Goal: Task Accomplishment & Management: Manage account settings

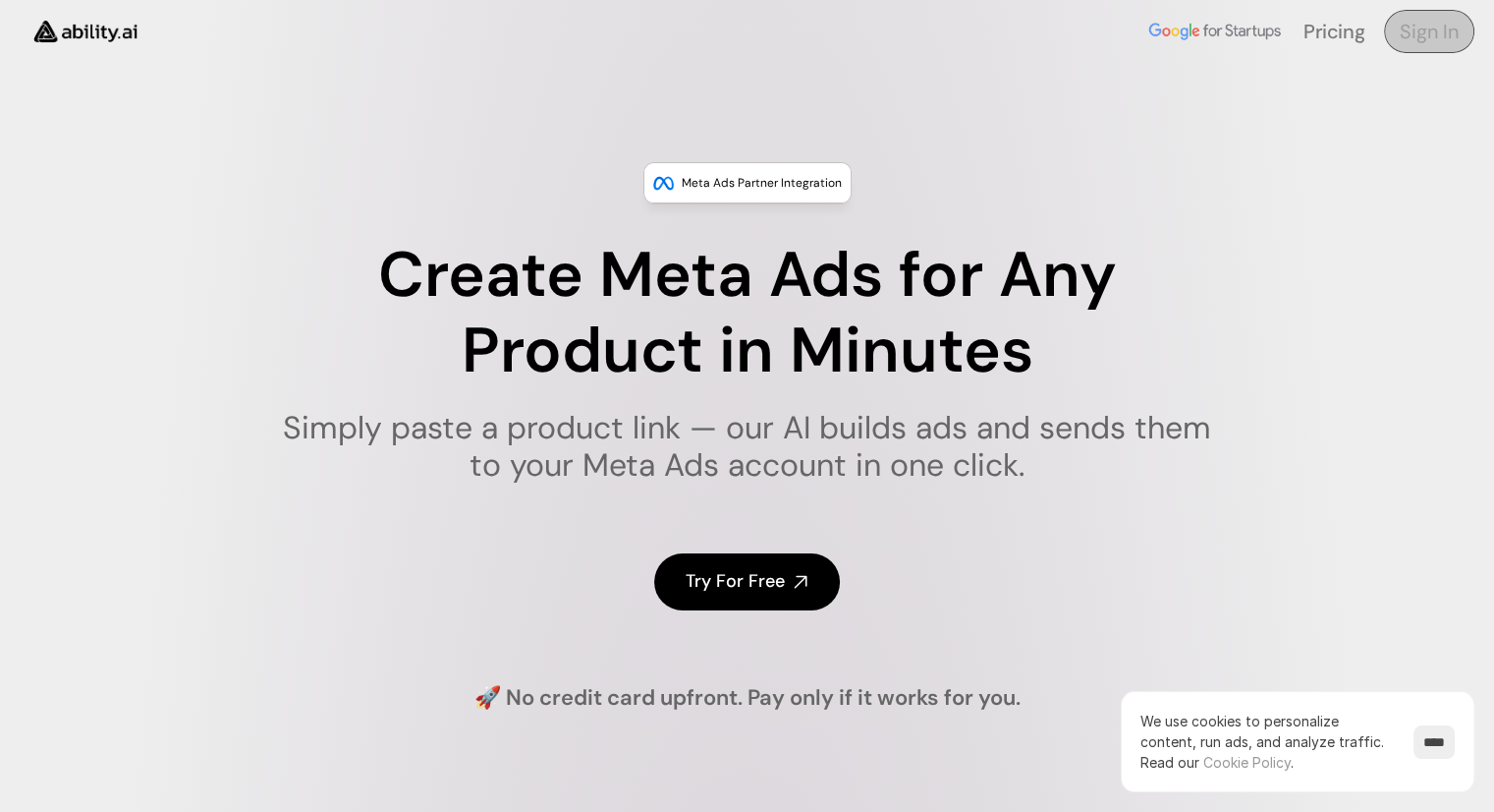
click at [1432, 28] on h4 "Sign In" at bounding box center [1429, 32] width 59 height 28
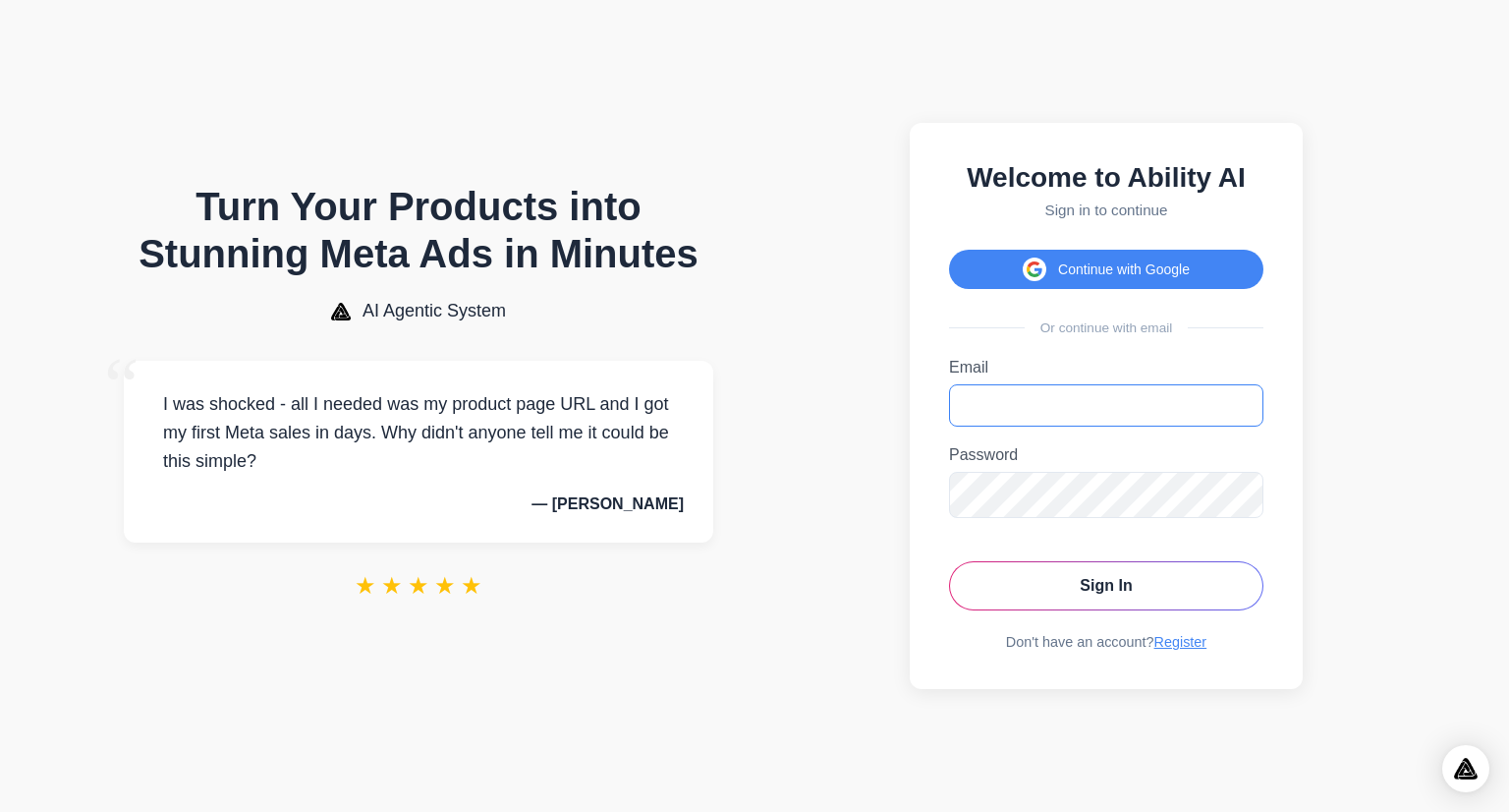
click at [1066, 409] on input "Email" at bounding box center [1106, 405] width 314 height 42
type input "**********"
